Goal: Communication & Community: Answer question/provide support

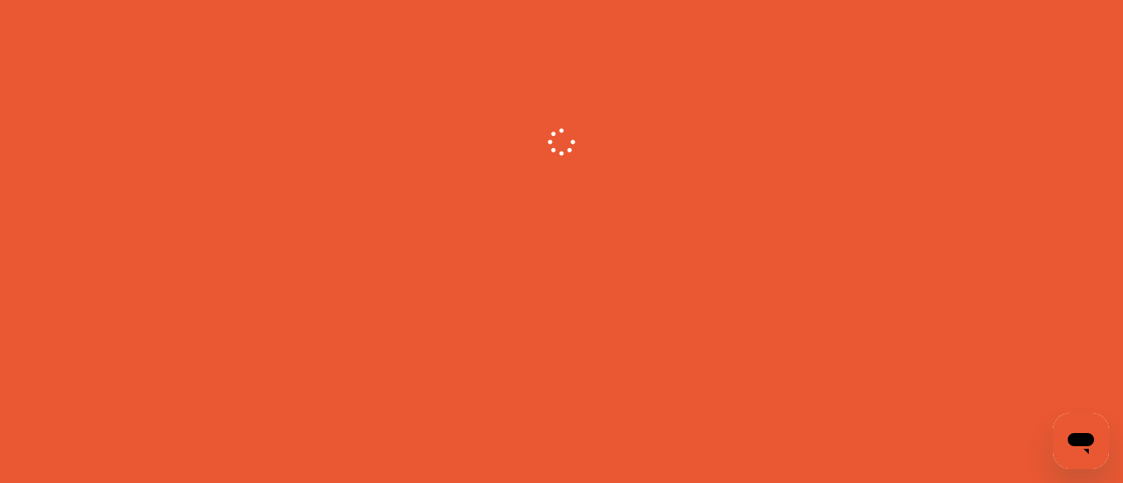
click at [1070, 449] on icon "Open messaging window" at bounding box center [1081, 441] width 32 height 32
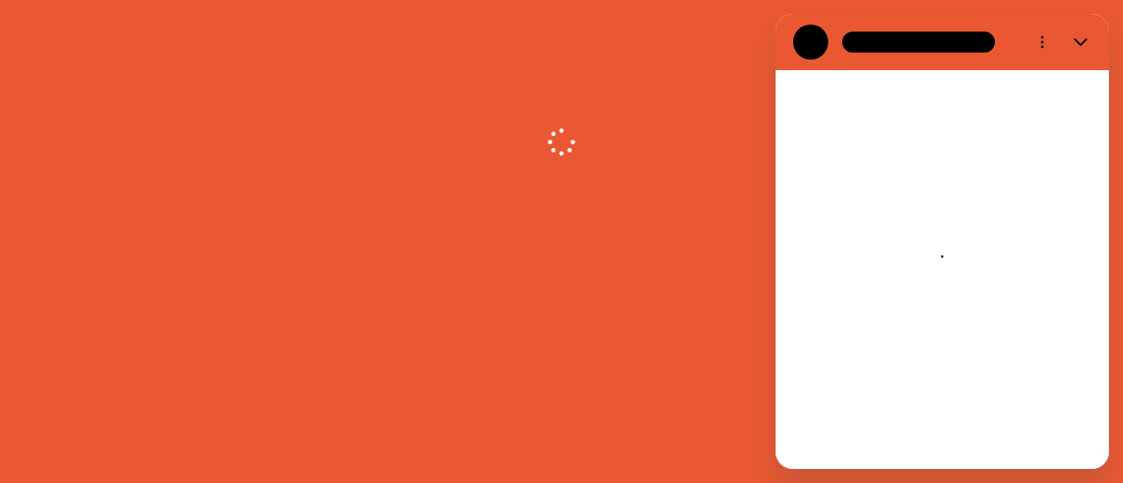
click at [946, 263] on icon "Loading conversation" at bounding box center [942, 270] width 32 height 32
click at [951, 111] on div "Loading conversation" at bounding box center [941, 269] width 333 height 399
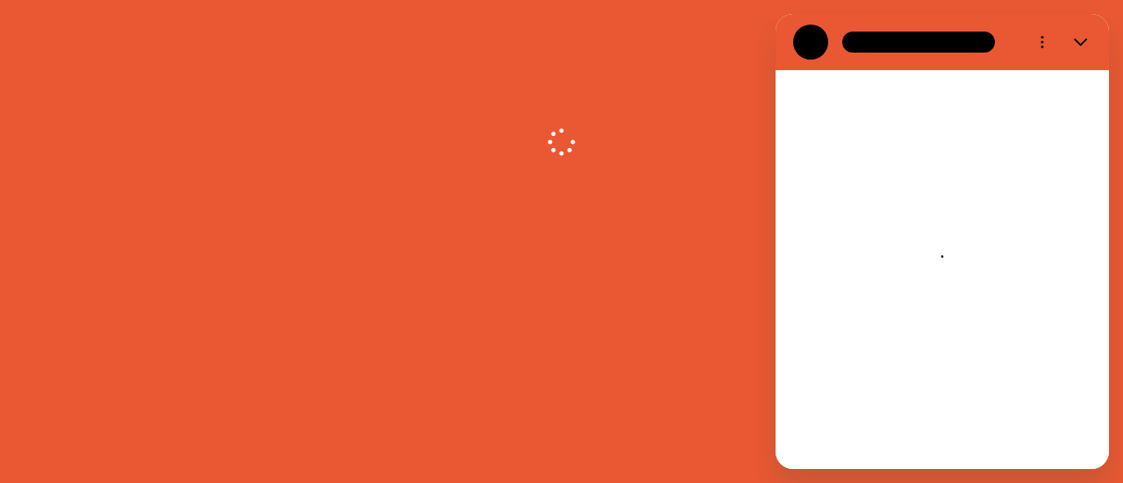
click at [951, 111] on div "Loading conversation" at bounding box center [941, 269] width 333 height 399
click at [1081, 40] on icon "Close" at bounding box center [1081, 42] width 14 height 14
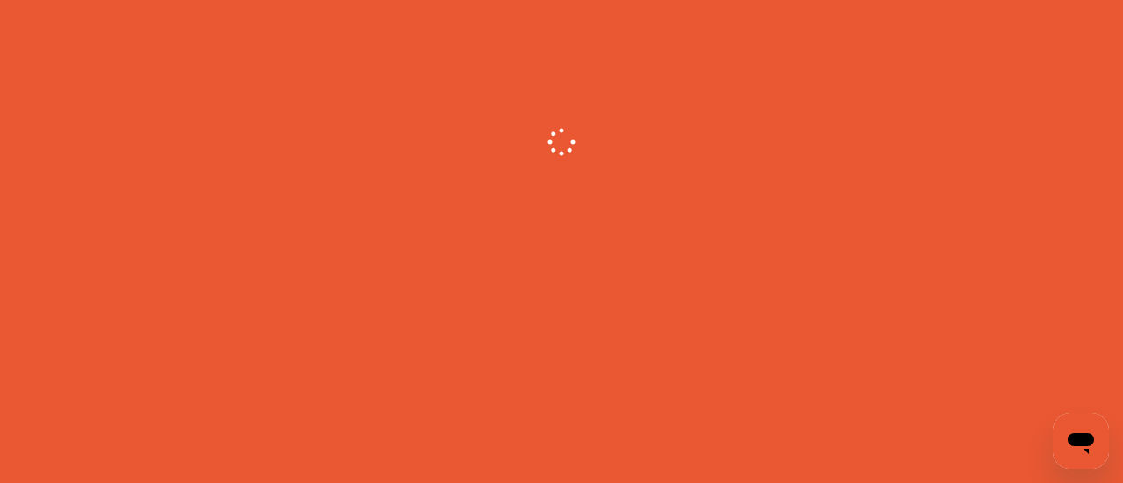
click at [1074, 439] on icon "Open messaging window" at bounding box center [1081, 443] width 26 height 21
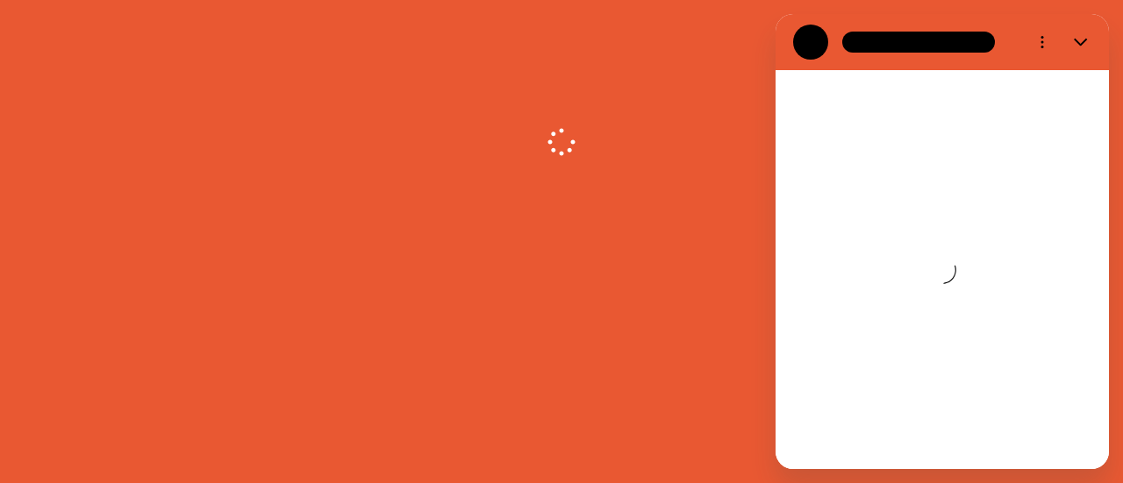
click at [972, 43] on div at bounding box center [918, 42] width 153 height 21
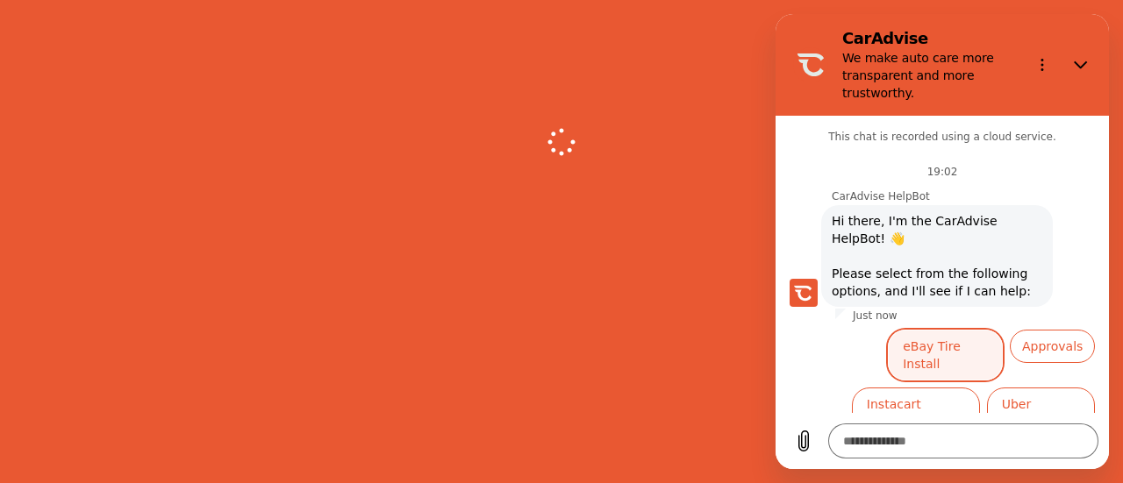
click at [951, 330] on button "eBay Tire Install" at bounding box center [945, 355] width 115 height 51
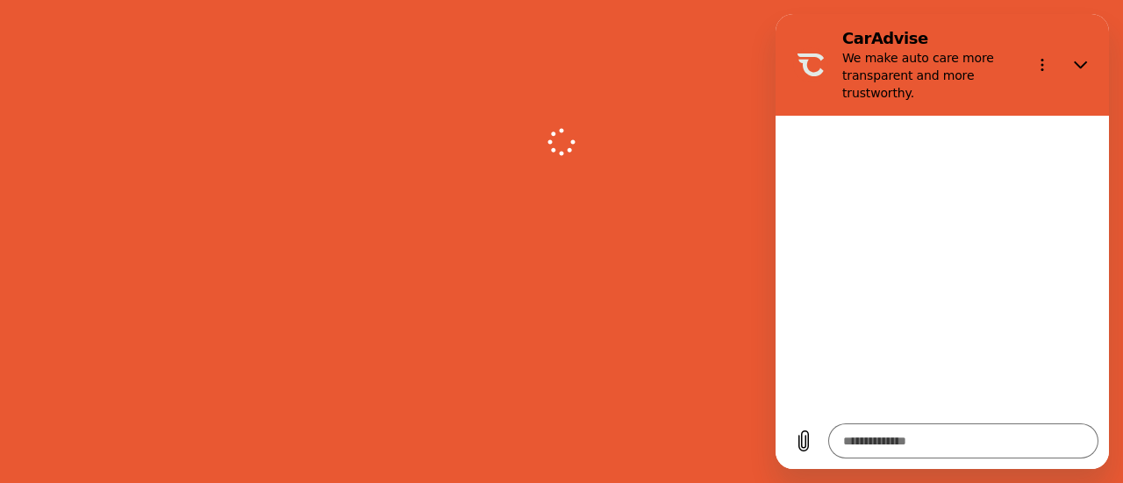
type textarea "*"
